Goal: Information Seeking & Learning: Learn about a topic

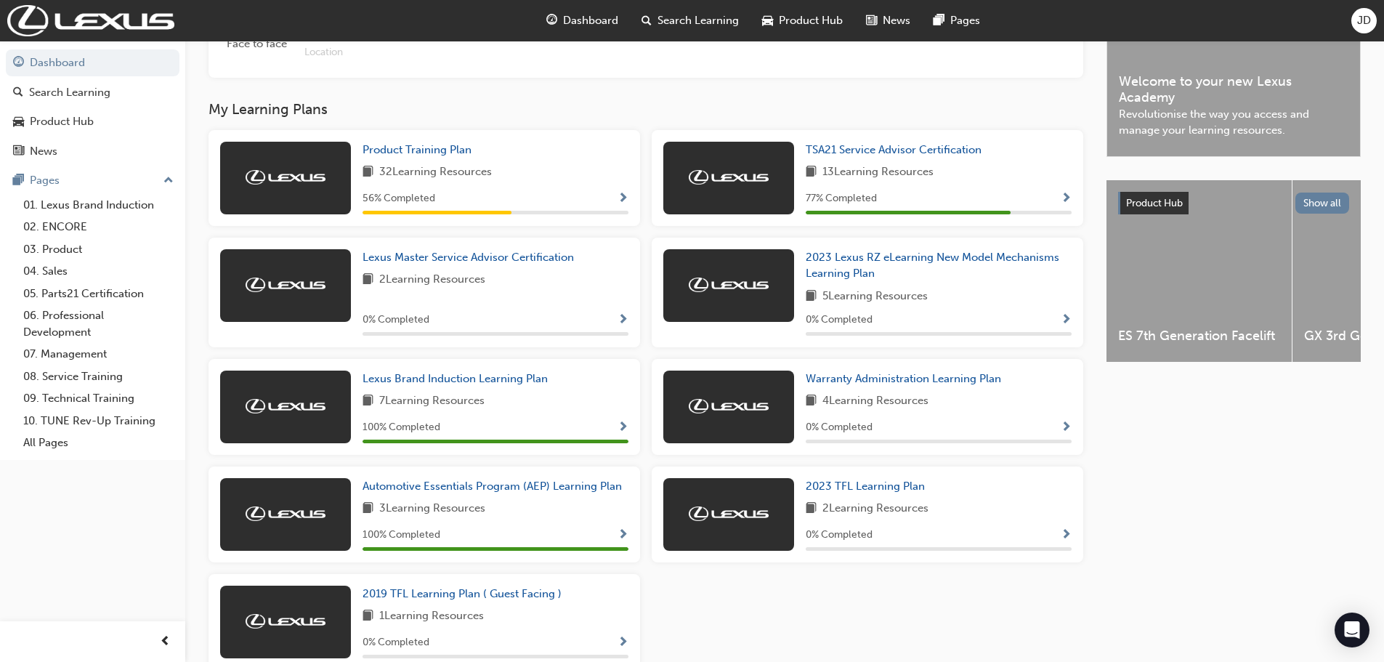
scroll to position [436, 0]
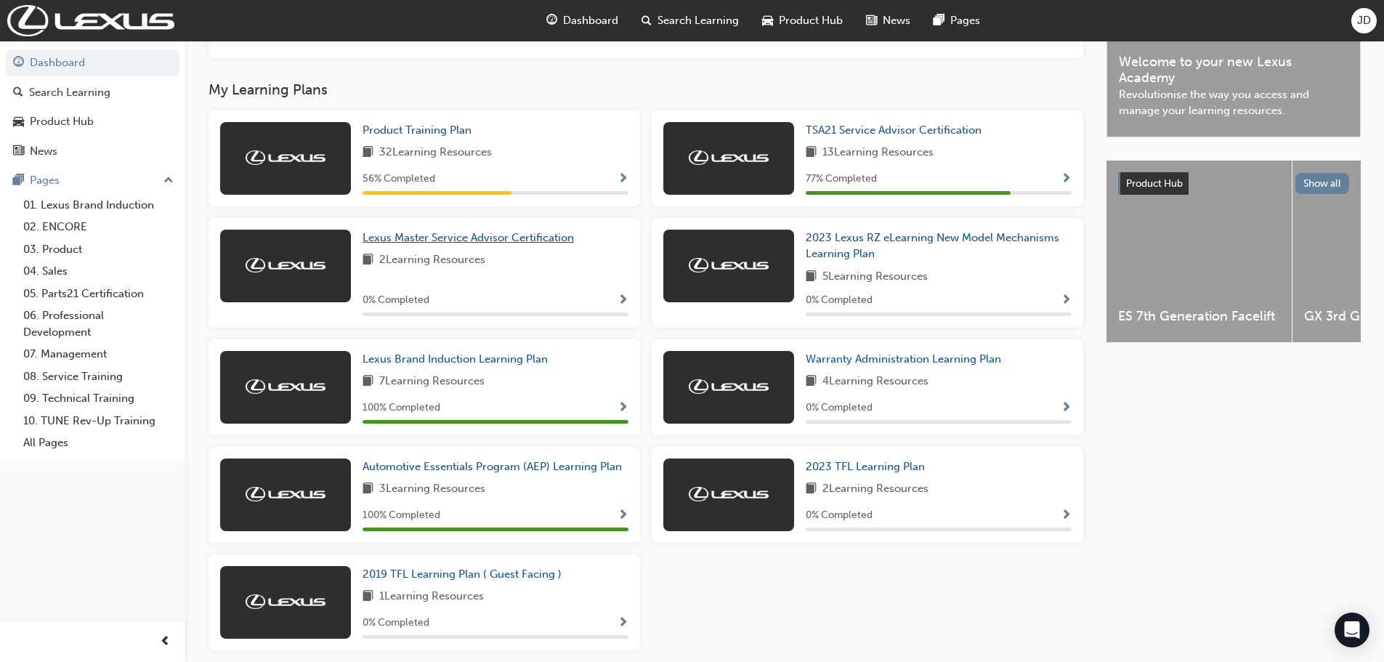
click at [538, 238] on span "Lexus Master Service Advisor Certification" at bounding box center [468, 237] width 211 height 13
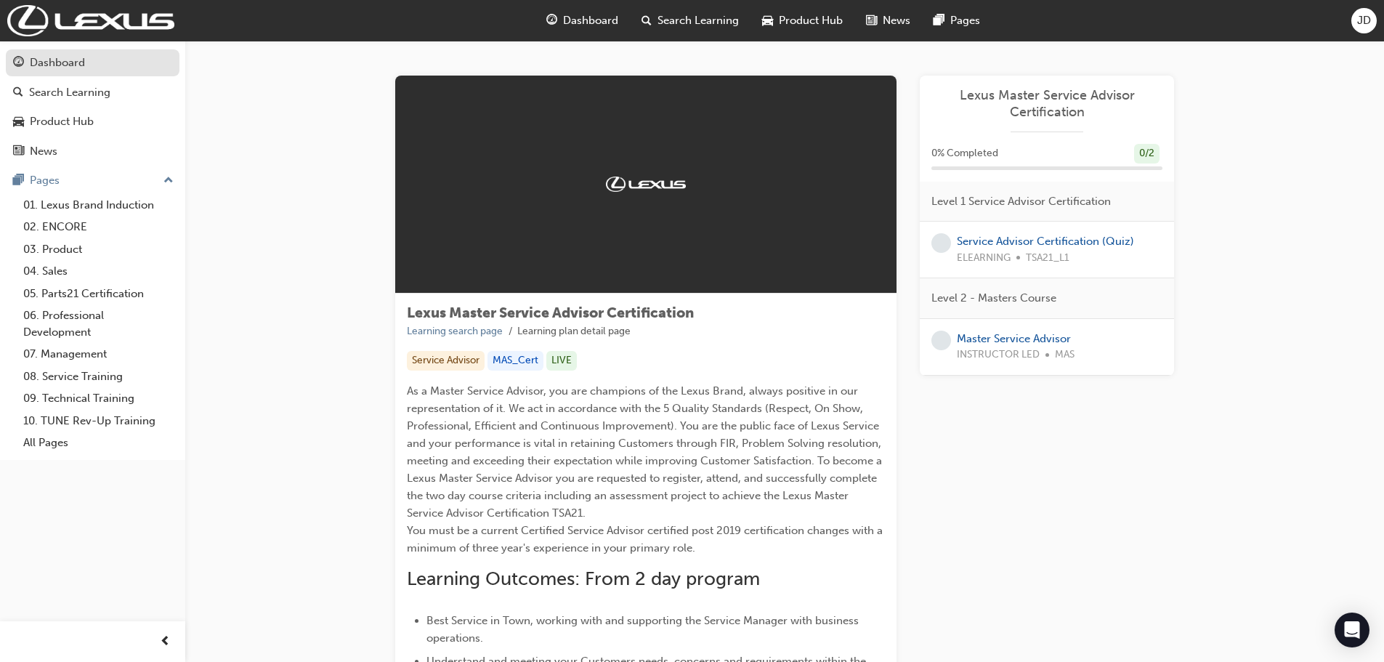
click at [102, 57] on div "Dashboard" at bounding box center [92, 63] width 159 height 18
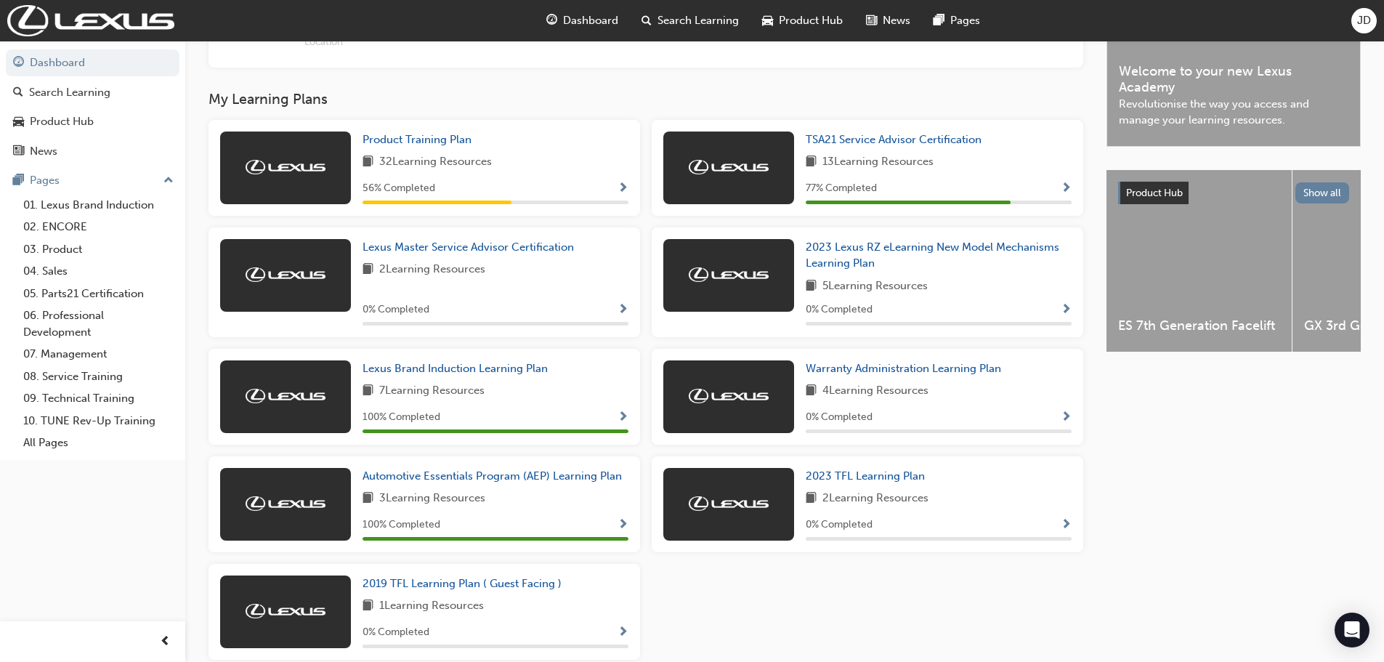
scroll to position [356, 0]
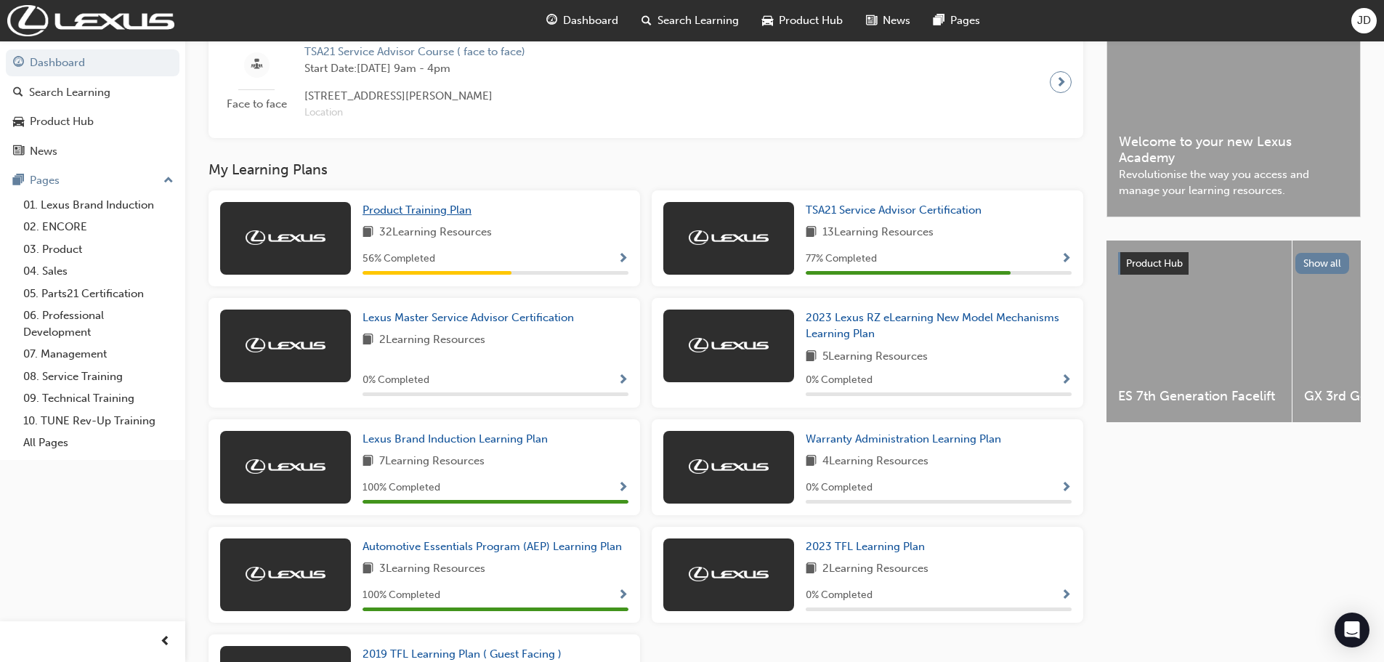
click at [388, 219] on link "Product Training Plan" at bounding box center [420, 210] width 115 height 17
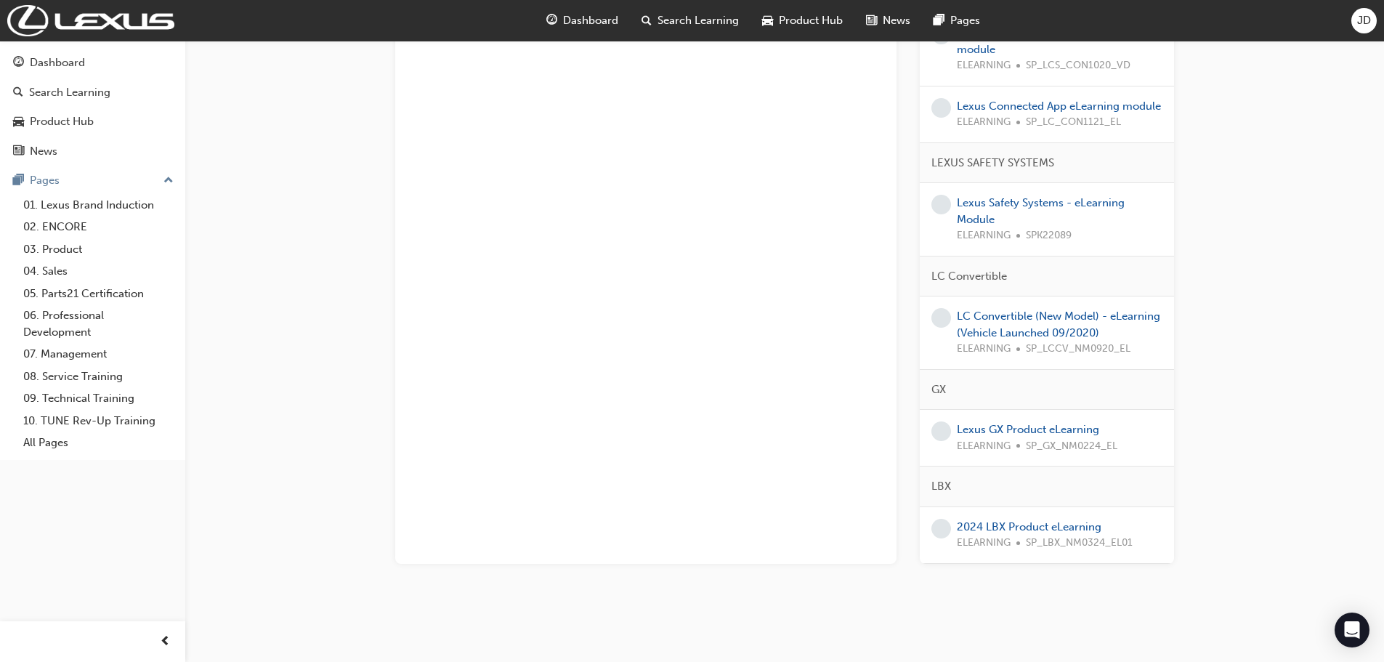
scroll to position [1206, 0]
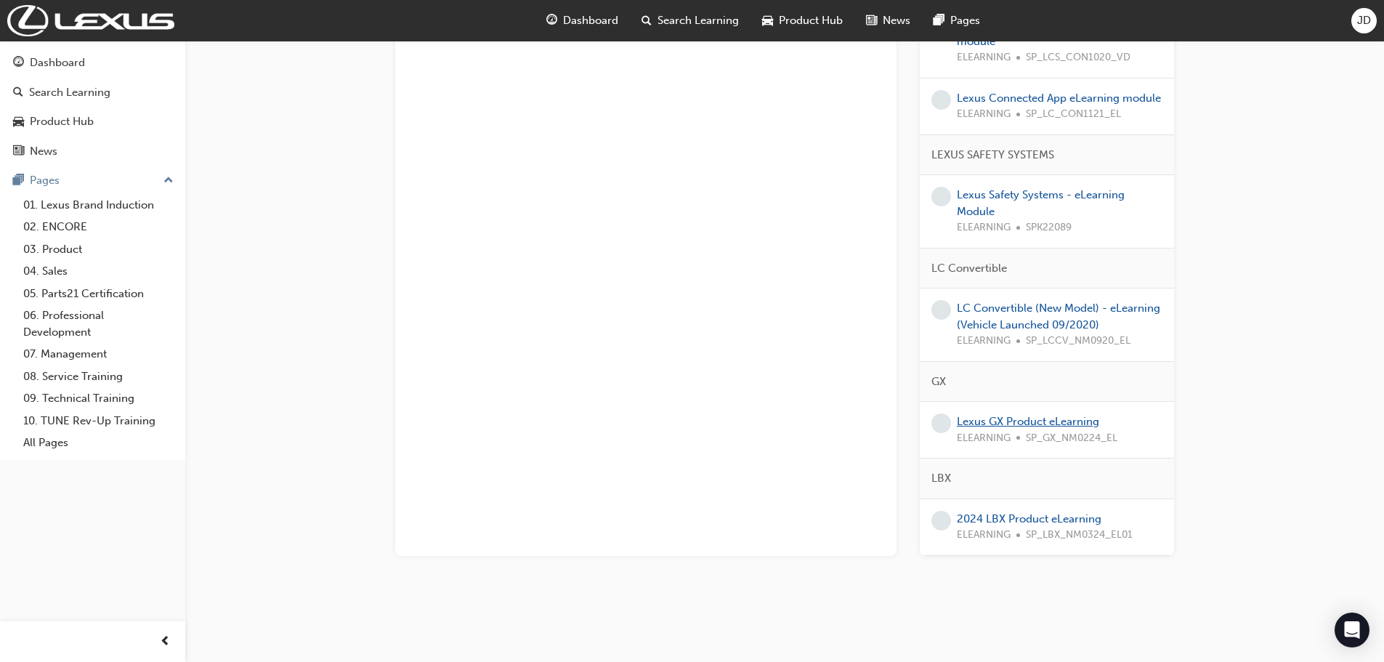
click at [1000, 424] on link "Lexus GX Product eLearning" at bounding box center [1028, 421] width 142 height 13
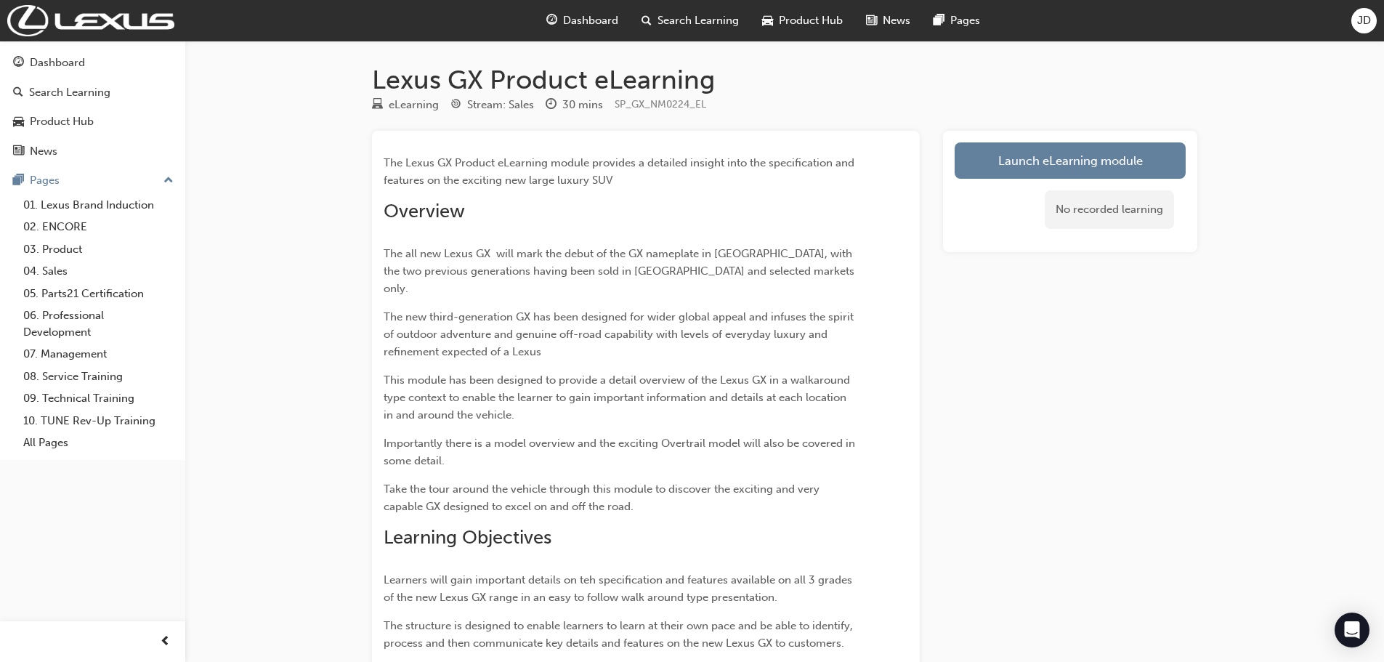
click at [1003, 135] on div "Launch eLearning module No recorded learning" at bounding box center [1070, 191] width 254 height 121
click at [1003, 151] on link "Launch eLearning module" at bounding box center [1070, 160] width 231 height 36
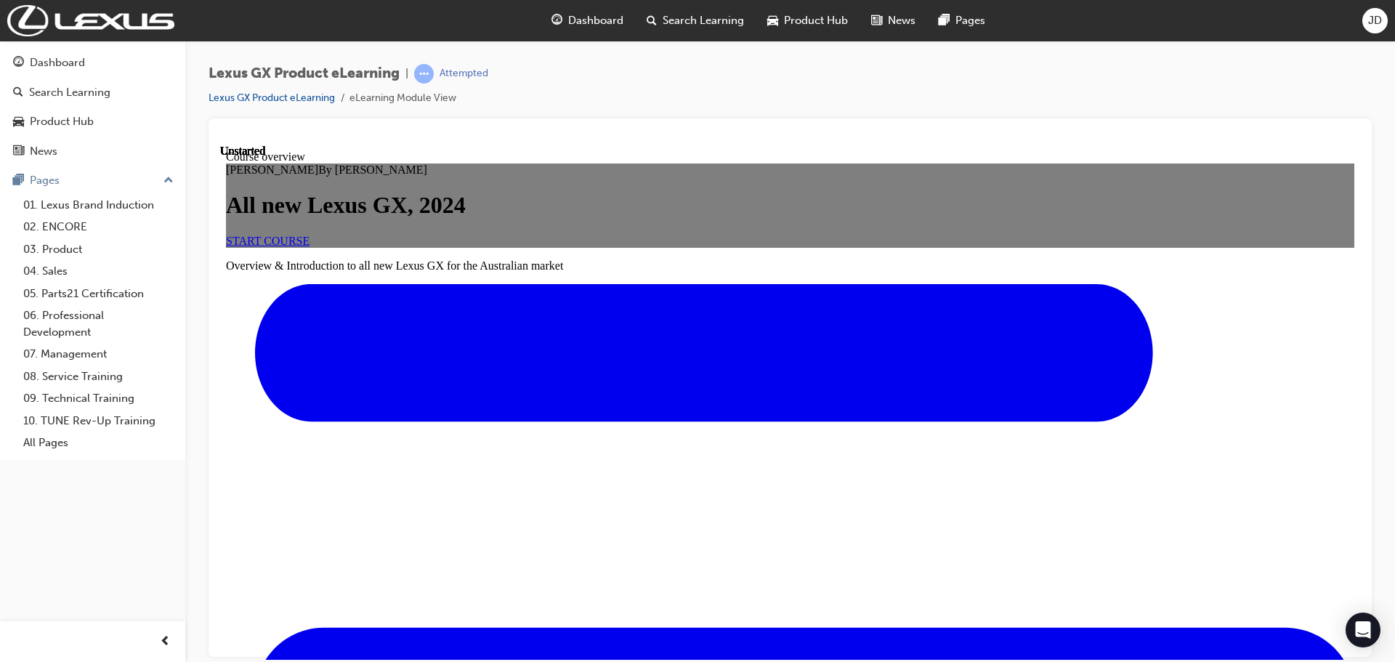
scroll to position [145, 0]
click at [310, 246] on link "START COURSE" at bounding box center [268, 240] width 84 height 12
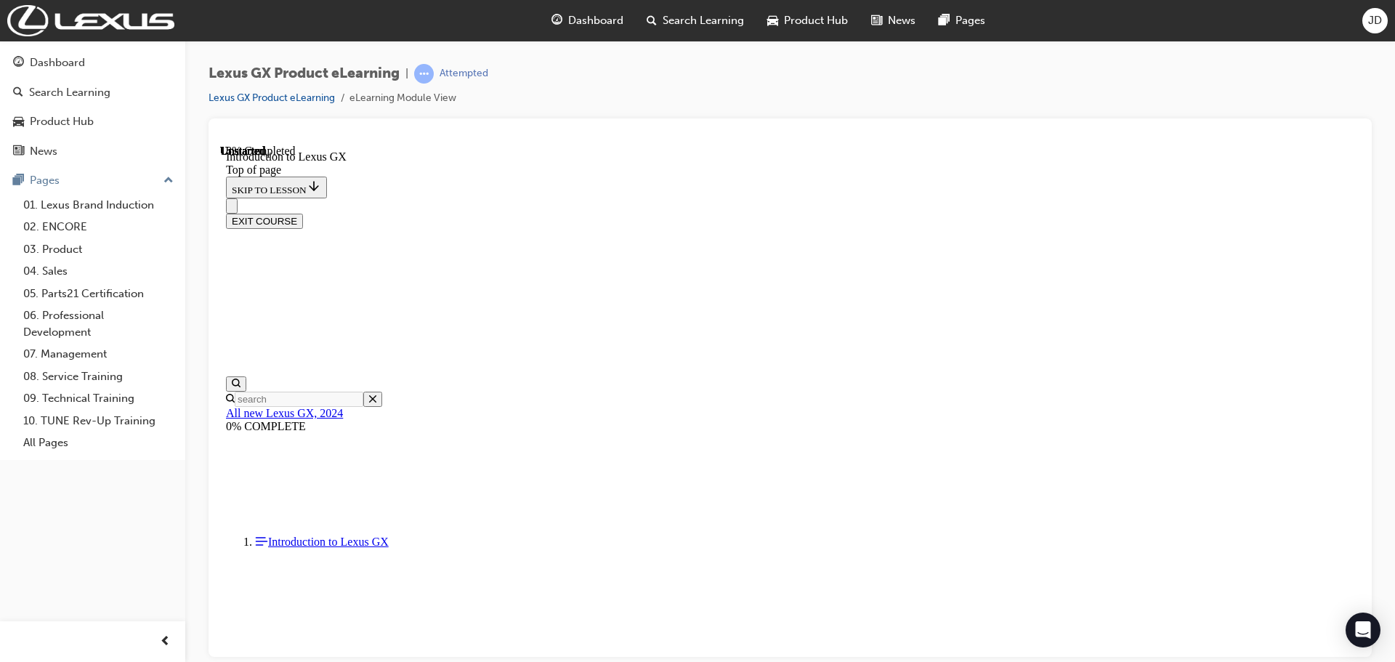
scroll to position [844, 0]
drag, startPoint x: 548, startPoint y: 568, endPoint x: 690, endPoint y: 567, distance: 141.7
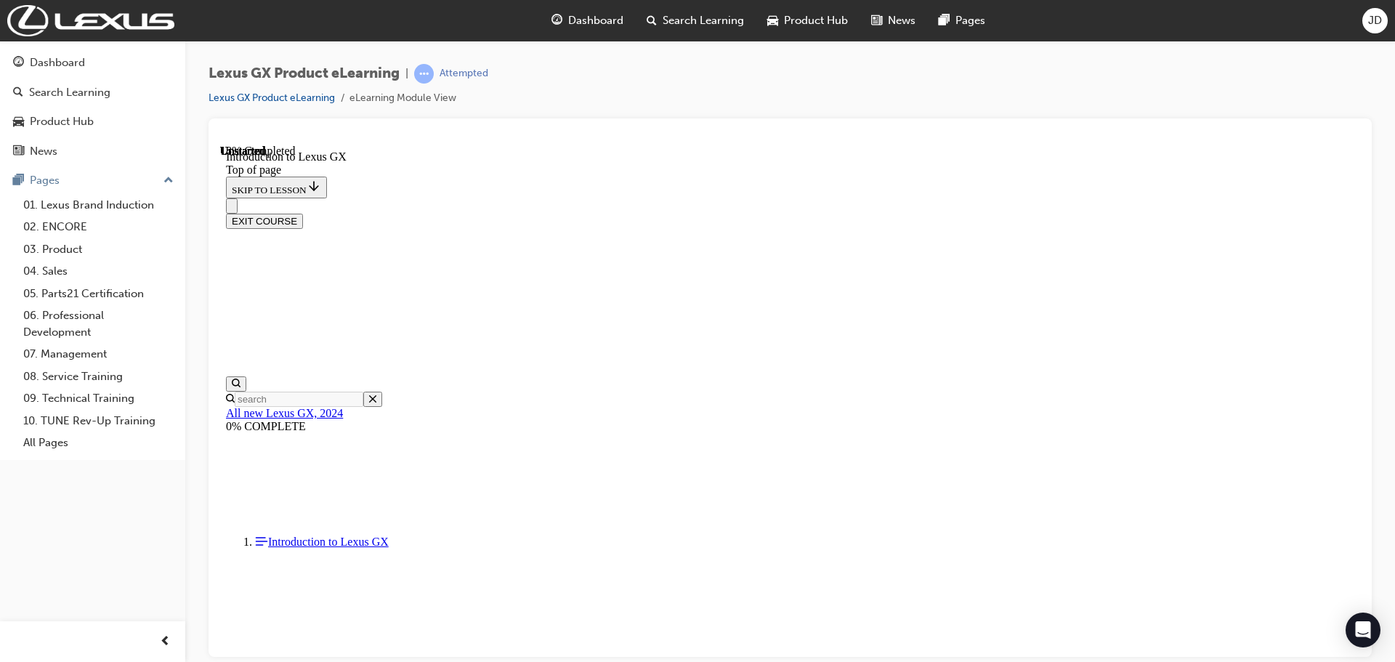
drag, startPoint x: 711, startPoint y: 561, endPoint x: 864, endPoint y: 554, distance: 153.5
drag, startPoint x: 864, startPoint y: 554, endPoint x: 945, endPoint y: 549, distance: 80.8
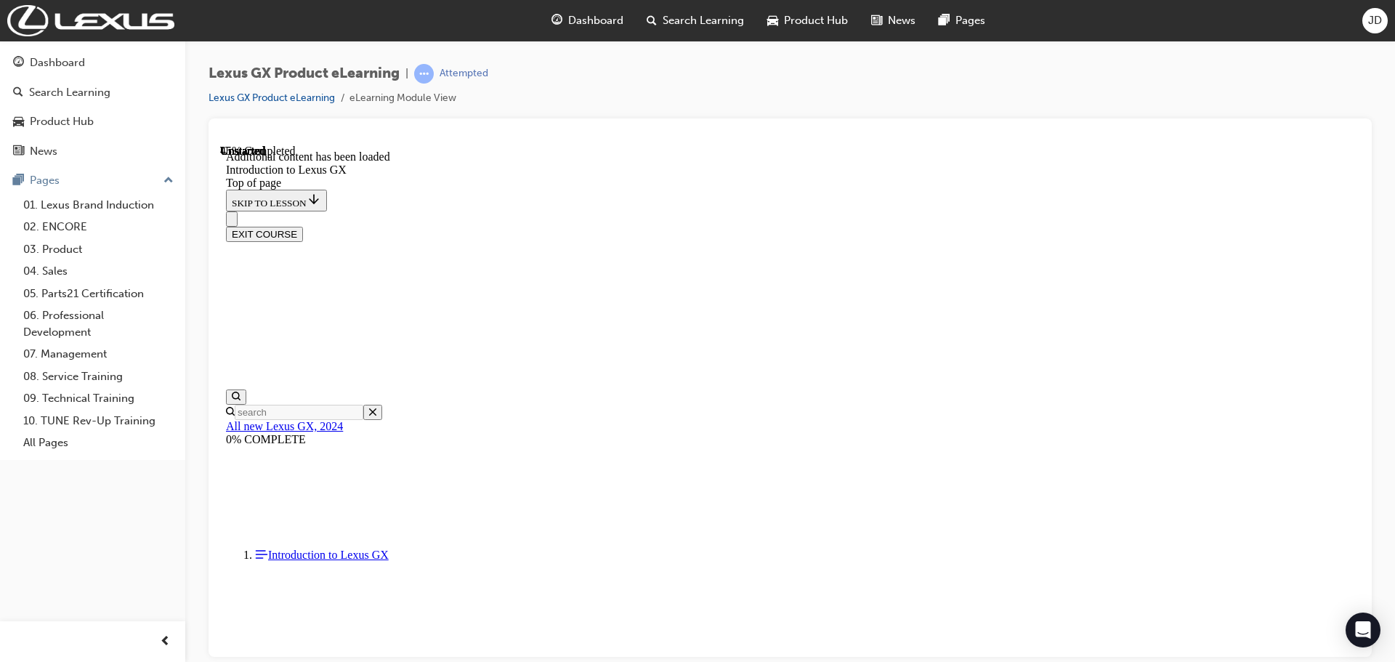
scroll to position [1235, 0]
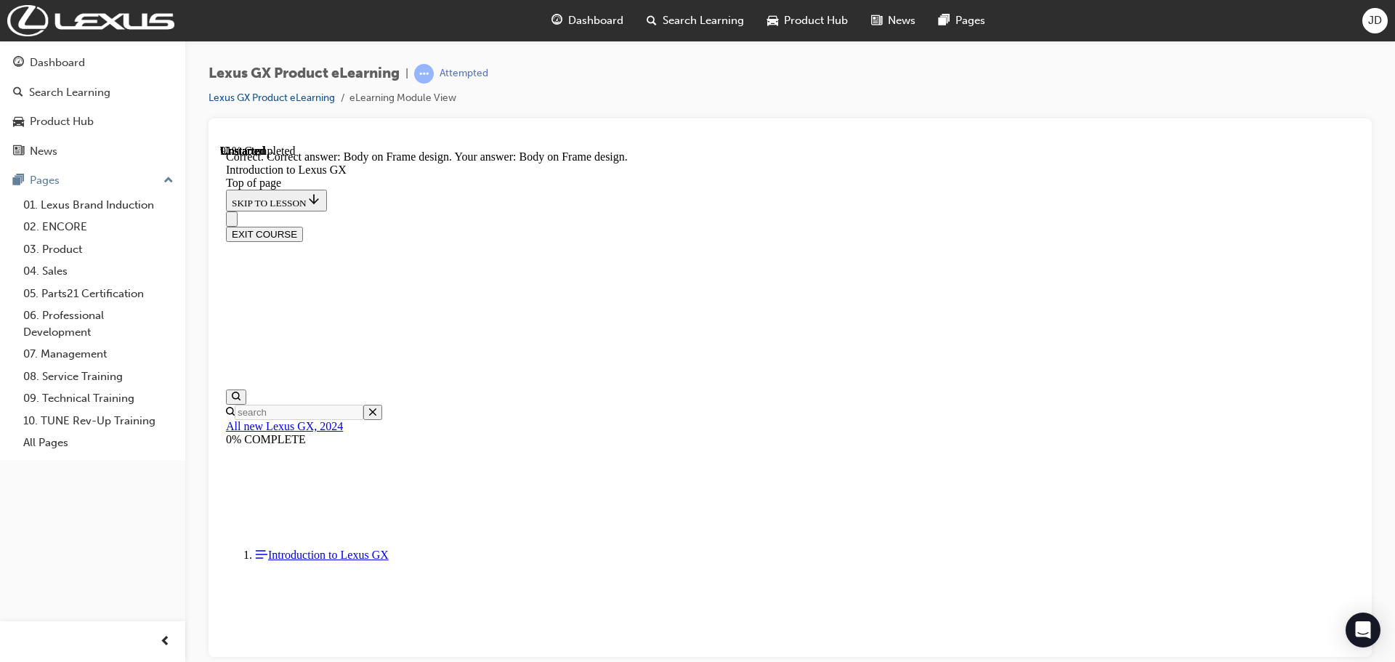
scroll to position [3450, 0]
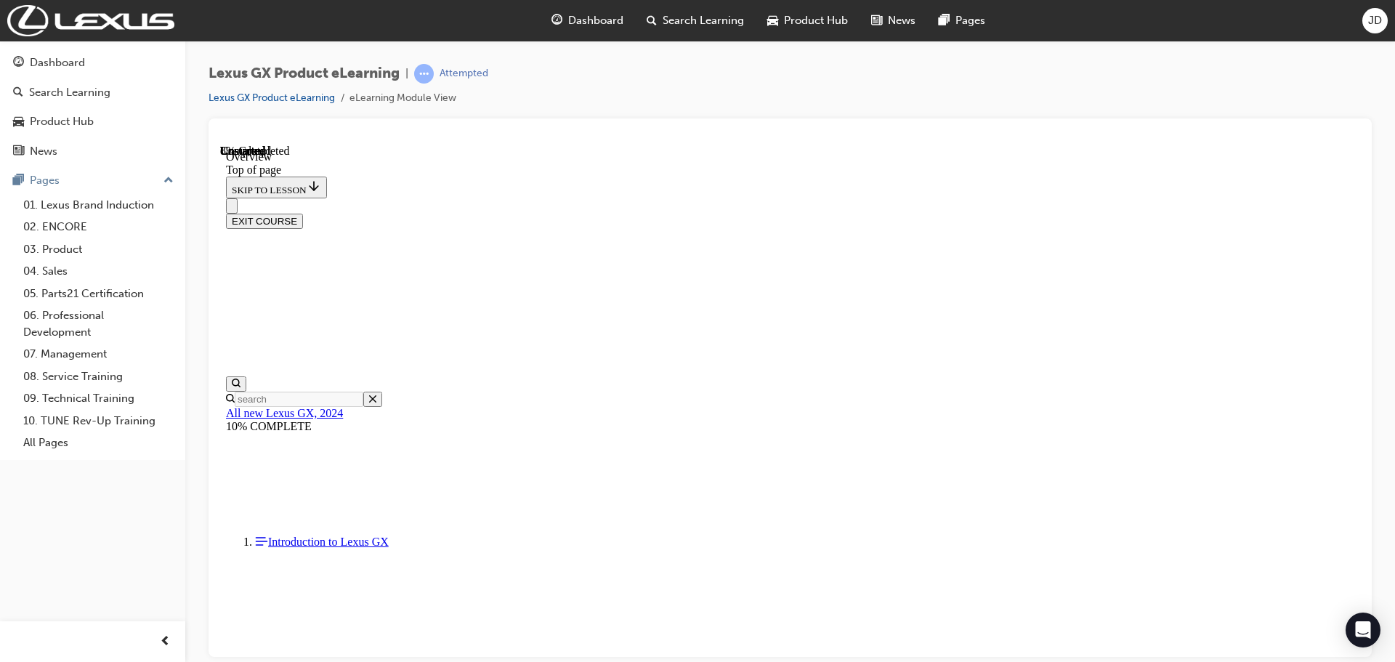
scroll to position [45, 0]
